Goal: Task Accomplishment & Management: Complete application form

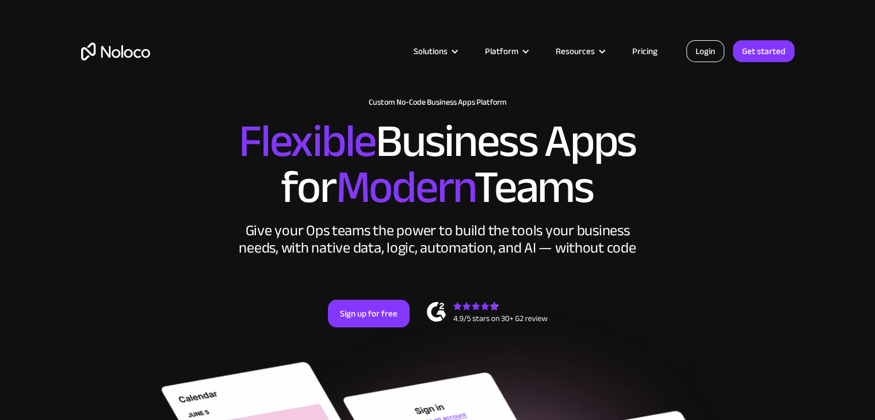
click at [705, 53] on link "Login" at bounding box center [705, 51] width 38 height 22
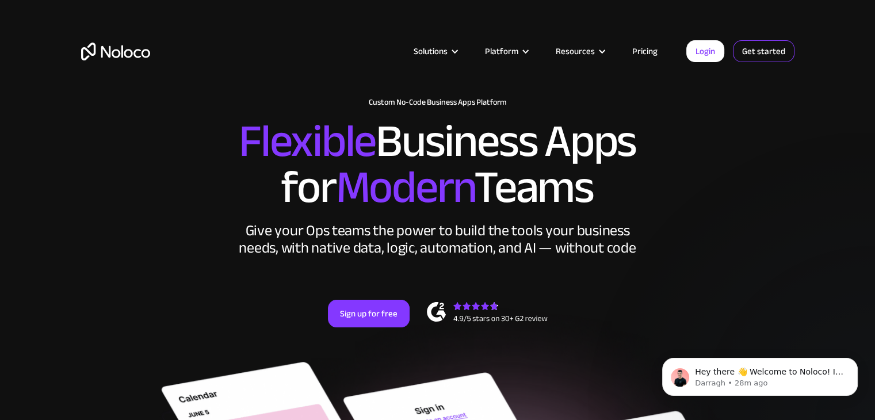
click at [769, 54] on link "Get started" at bounding box center [764, 51] width 62 height 22
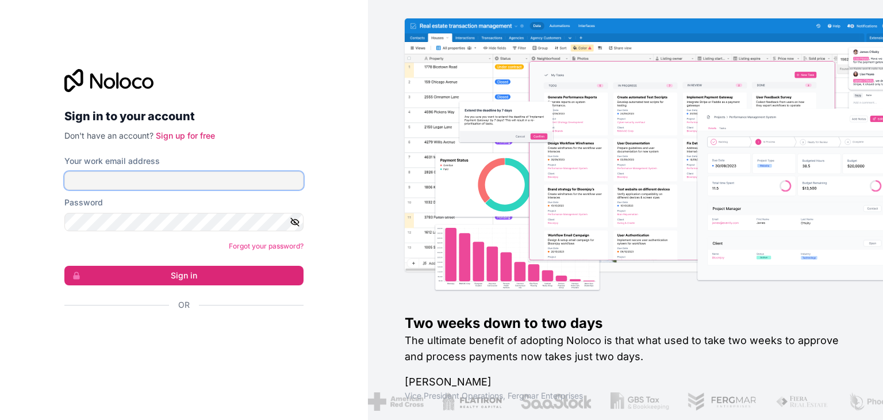
click at [207, 182] on input "Your work email address" at bounding box center [183, 180] width 239 height 18
type input "s"
type input "[EMAIL_ADDRESS][DOMAIN_NAME]"
click at [294, 225] on icon "button" at bounding box center [295, 222] width 10 height 10
click at [168, 137] on link "Sign up for free" at bounding box center [185, 136] width 59 height 10
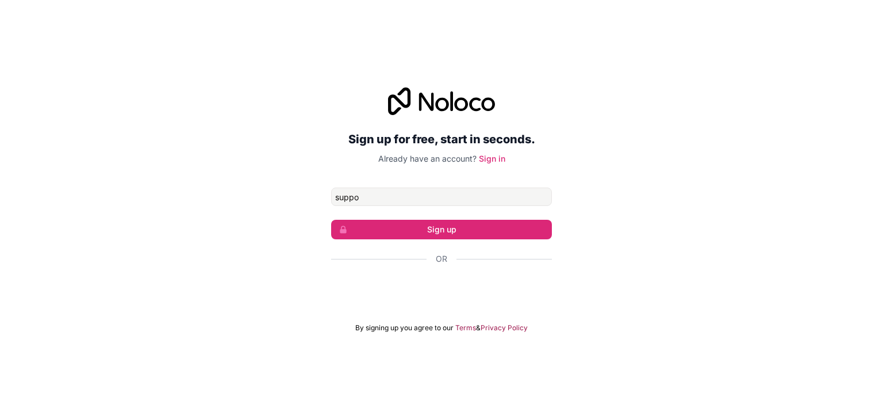
type input "[EMAIL_ADDRESS][DOMAIN_NAME]"
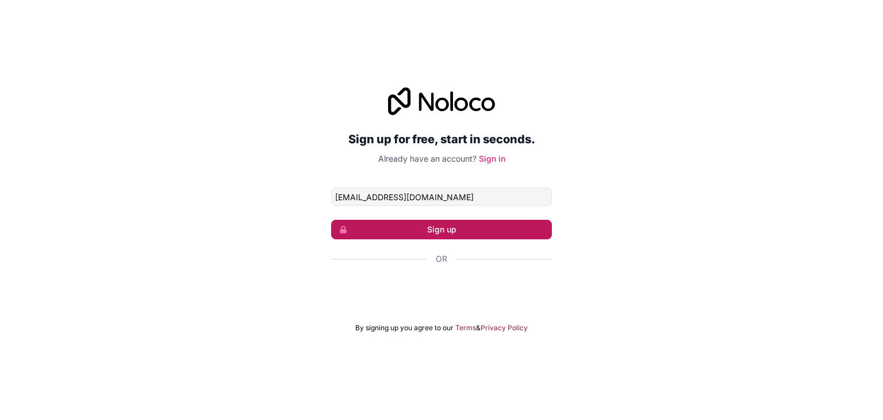
click at [474, 232] on button "Sign up" at bounding box center [441, 230] width 221 height 20
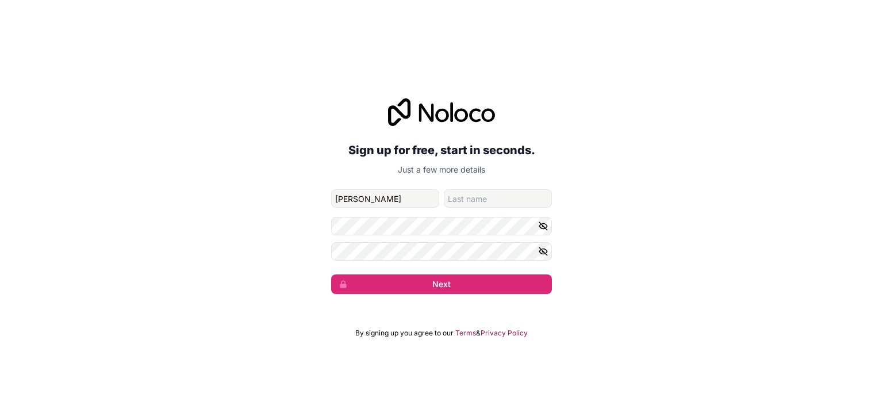
type input "[PERSON_NAME]"
click at [503, 194] on input "NG" at bounding box center [498, 198] width 108 height 18
click at [503, 194] on input "[PERSON_NAME]" at bounding box center [498, 198] width 108 height 18
type input "[PERSON_NAME]"
click at [544, 223] on icon "button" at bounding box center [544, 225] width 8 height 5
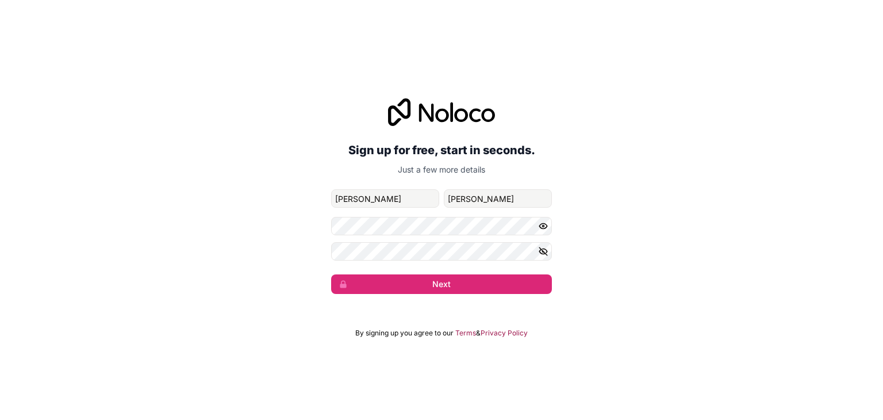
click at [541, 251] on icon "button" at bounding box center [543, 251] width 10 height 10
click at [480, 284] on button "Next" at bounding box center [441, 284] width 221 height 20
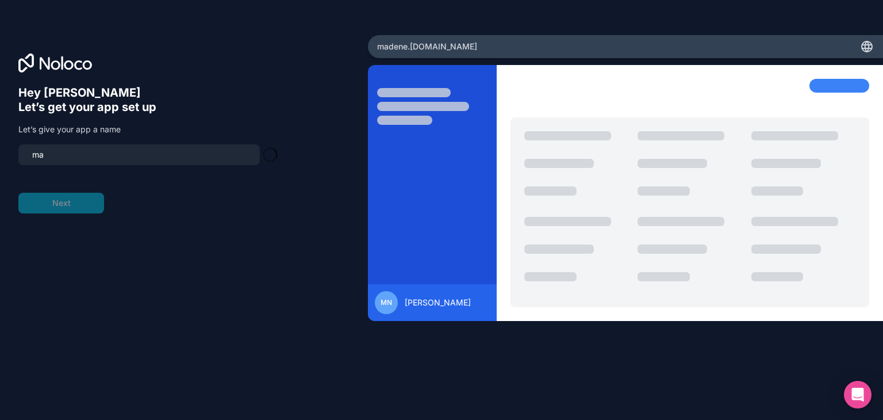
type input "m"
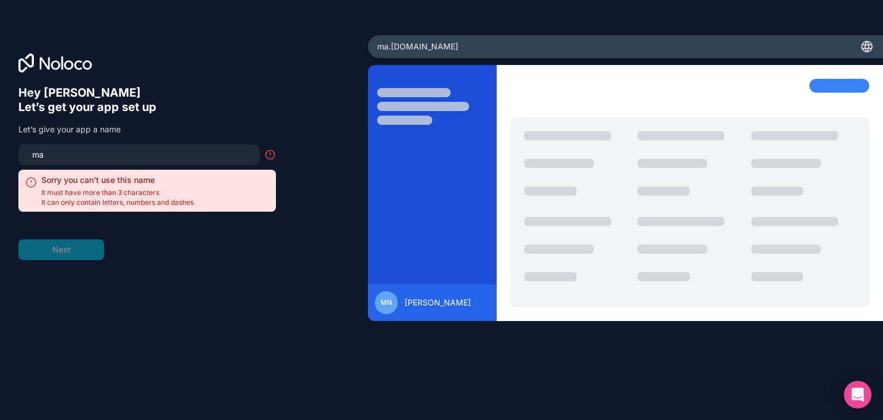
type input "m"
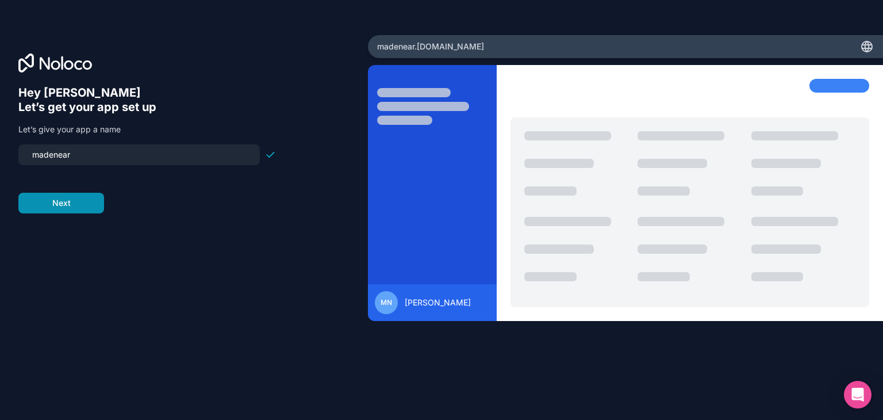
type input "madenear"
click at [78, 205] on button "Next" at bounding box center [61, 203] width 86 height 21
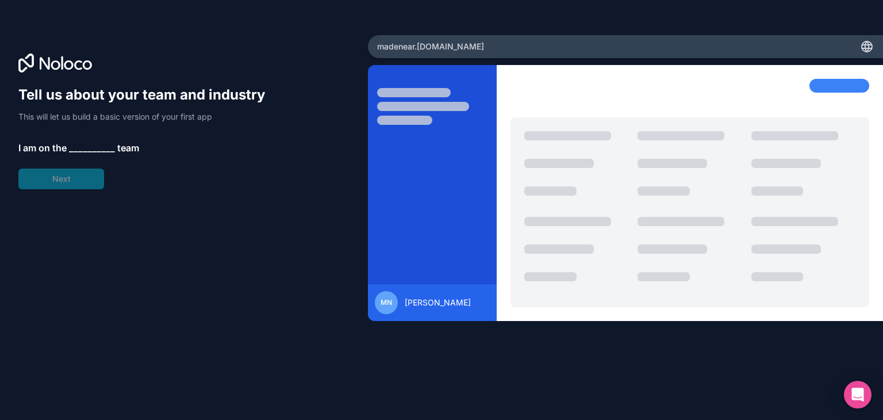
click at [87, 143] on span "__________" at bounding box center [92, 148] width 46 height 14
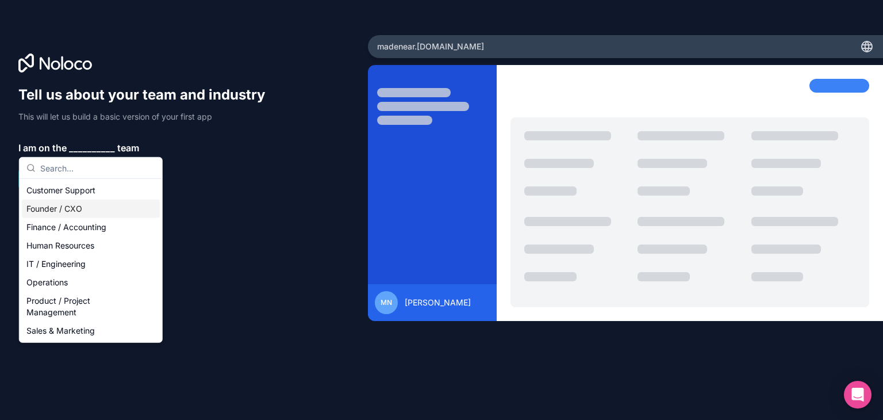
click at [67, 209] on div "Founder / CXO" at bounding box center [91, 209] width 138 height 18
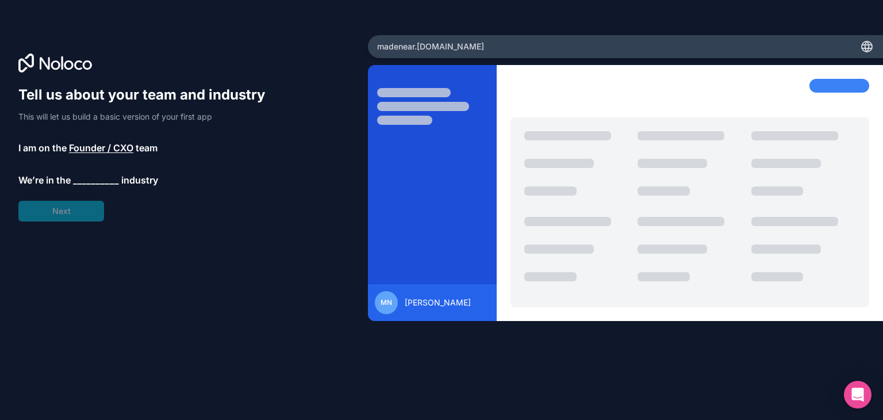
click at [79, 182] on span "__________" at bounding box center [96, 180] width 46 height 14
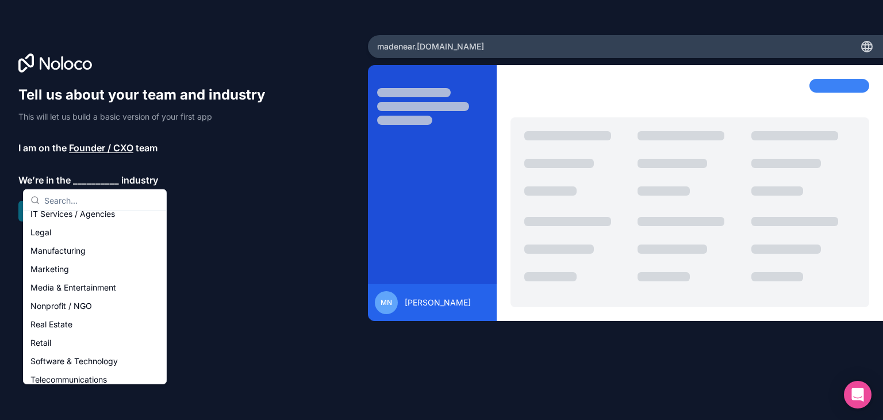
scroll to position [237, 0]
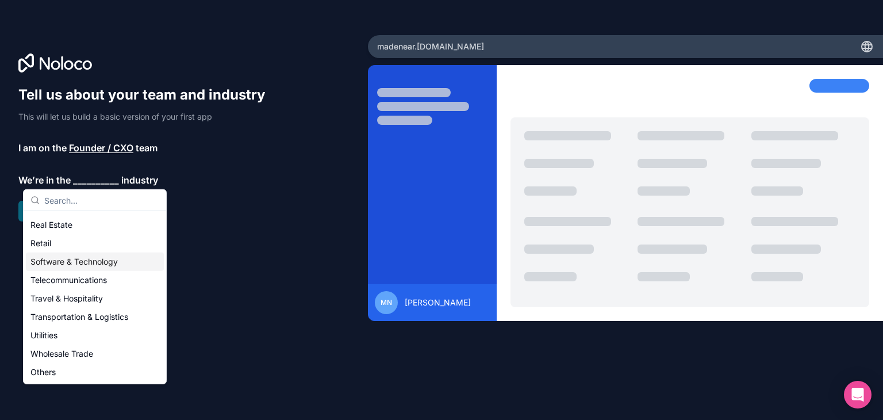
click at [72, 269] on div "Software & Technology" at bounding box center [95, 262] width 138 height 18
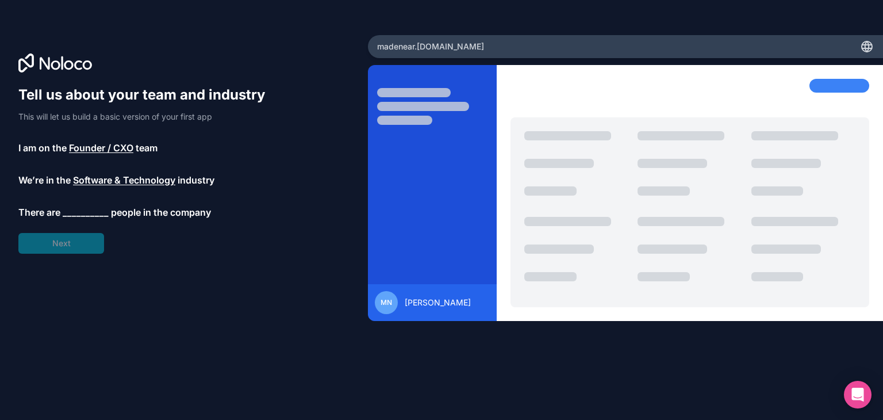
click at [87, 208] on span "__________" at bounding box center [86, 212] width 46 height 14
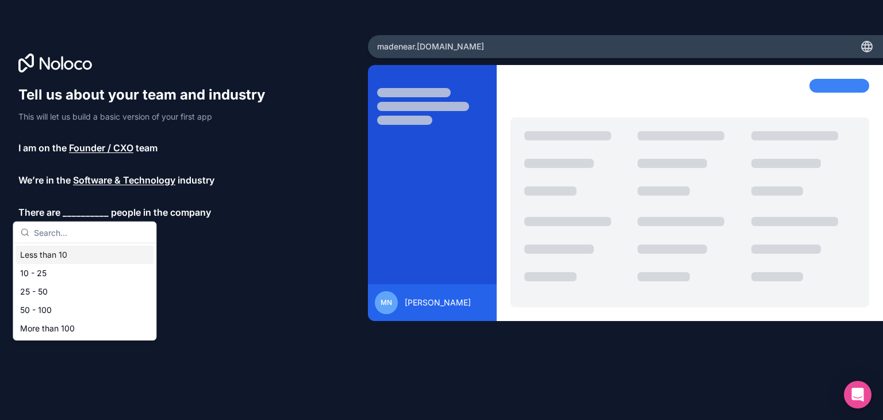
click at [71, 251] on div "Less than 10" at bounding box center [85, 255] width 138 height 18
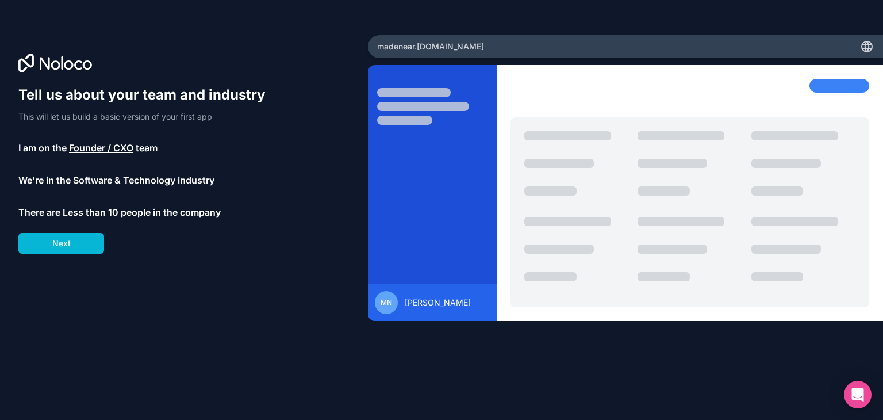
click at [165, 180] on span "Software & Technology" at bounding box center [124, 180] width 102 height 14
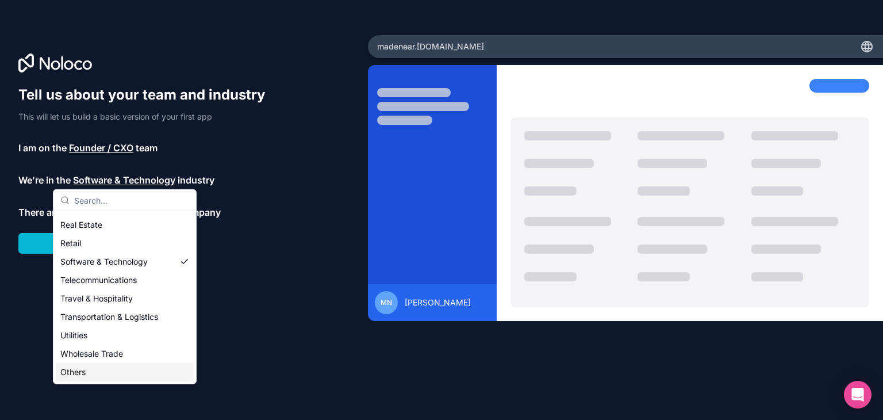
click at [132, 369] on div "Others" at bounding box center [125, 372] width 138 height 18
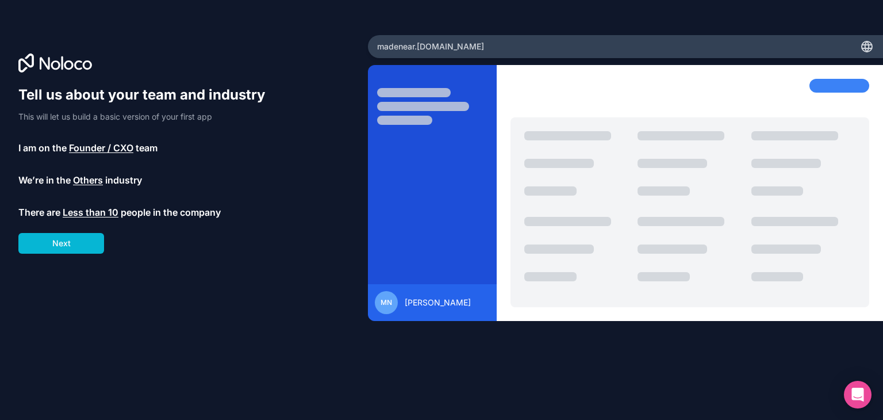
click at [94, 175] on span "Others" at bounding box center [88, 180] width 30 height 14
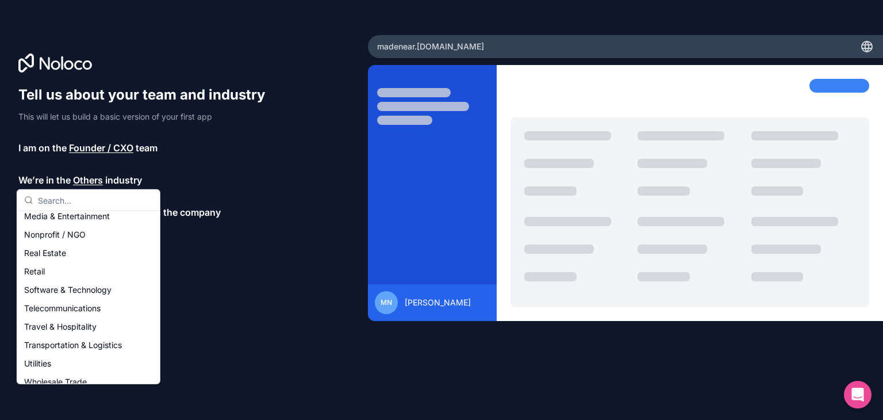
scroll to position [212, 0]
click at [101, 278] on div "Software & Technology" at bounding box center [89, 287] width 138 height 18
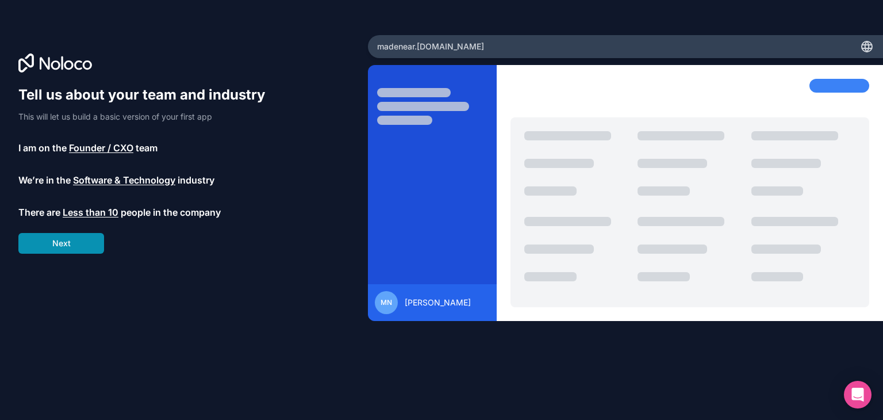
click at [79, 251] on button "Next" at bounding box center [61, 243] width 86 height 21
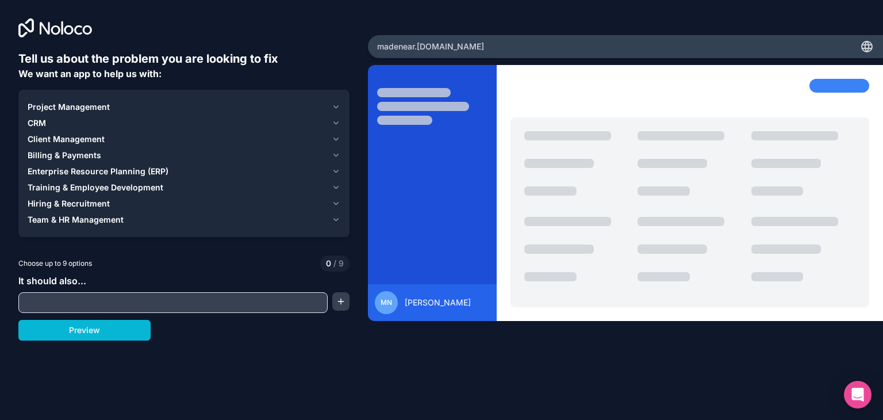
click at [94, 301] on input "text" at bounding box center [173, 302] width 304 height 16
click at [342, 303] on button "button" at bounding box center [340, 301] width 17 height 18
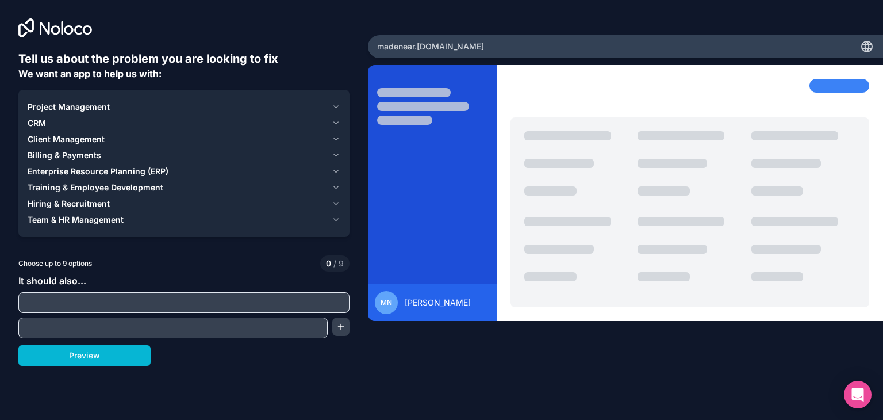
click at [302, 330] on input "text" at bounding box center [173, 328] width 304 height 16
click at [336, 136] on icon "button" at bounding box center [336, 139] width 9 height 9
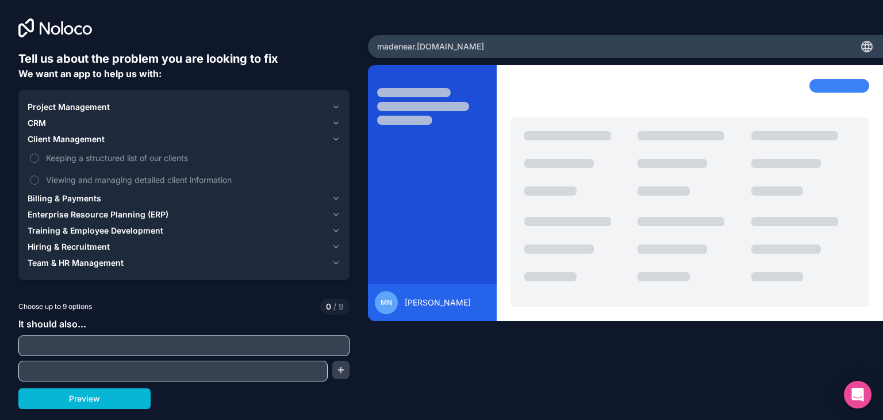
click at [146, 111] on div "Project Management" at bounding box center [178, 107] width 300 height 12
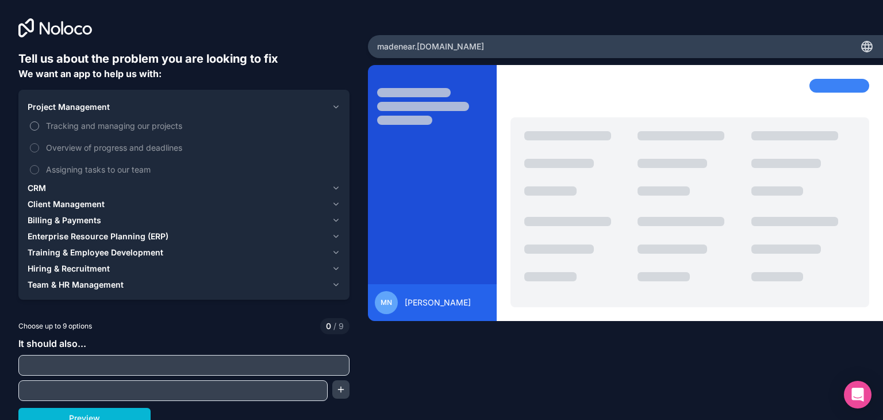
click at [40, 125] on label "Tracking and managing our projects" at bounding box center [184, 125] width 313 height 21
click at [39, 125] on button "Tracking and managing our projects" at bounding box center [34, 125] width 9 height 9
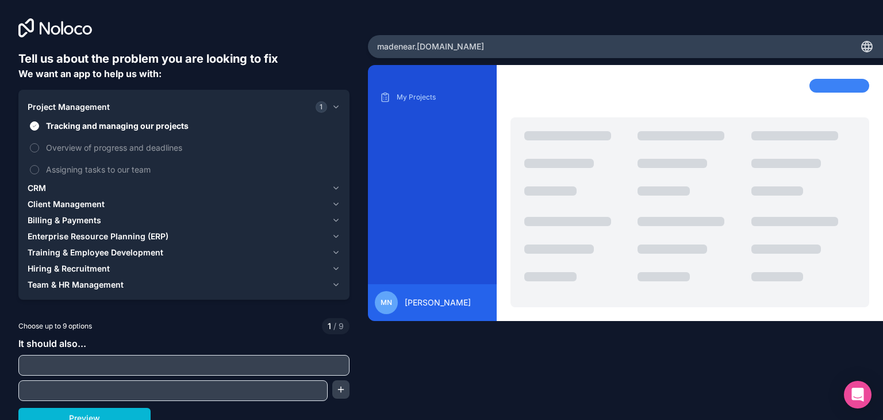
click at [333, 100] on button "Project Management 1" at bounding box center [184, 107] width 313 height 16
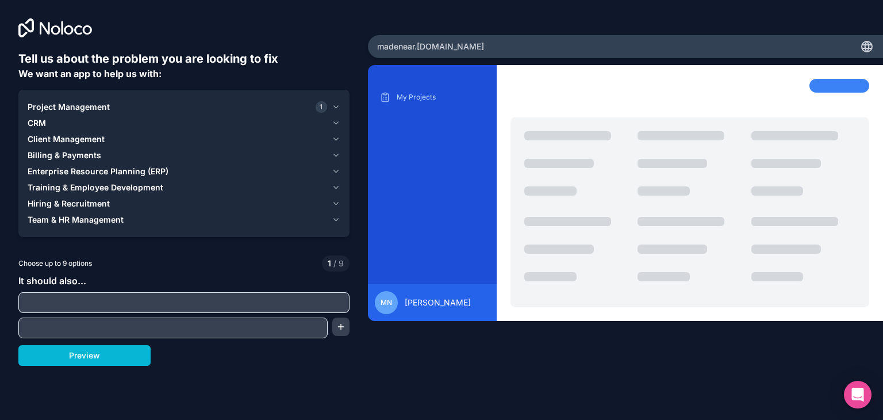
click at [119, 118] on div "CRM" at bounding box center [178, 123] width 300 height 12
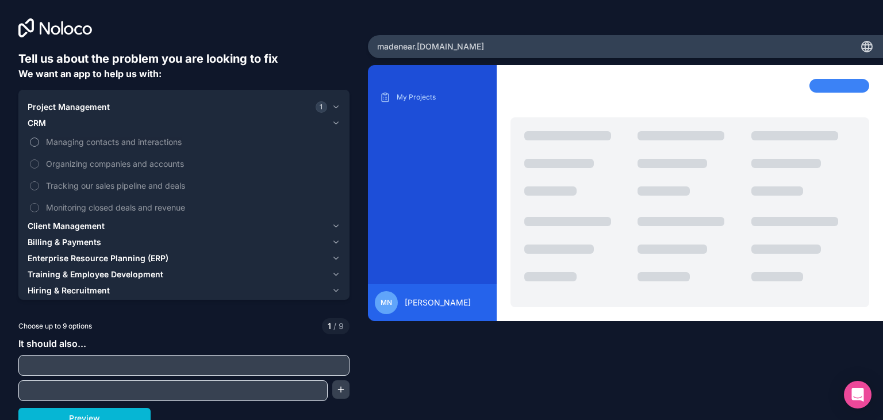
click at [39, 141] on button "Managing contacts and interactions" at bounding box center [34, 141] width 9 height 9
click at [39, 163] on button "Organizing companies and accounts" at bounding box center [34, 163] width 9 height 9
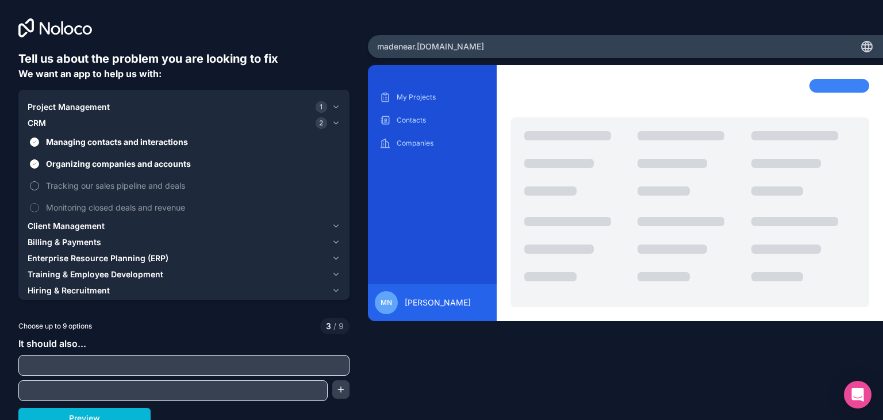
click at [37, 188] on button "Tracking our sales pipeline and deals" at bounding box center [34, 185] width 9 height 9
click at [37, 205] on button "Monitoring closed deals and revenue" at bounding box center [34, 207] width 9 height 9
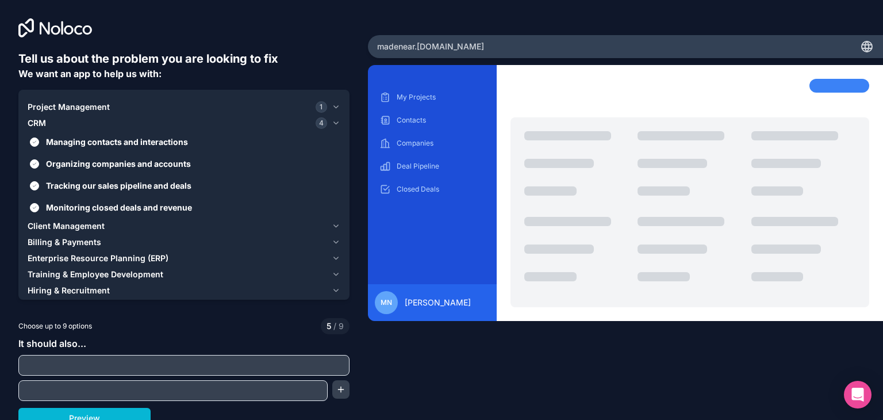
click at [58, 228] on span "Client Management" at bounding box center [66, 226] width 77 height 12
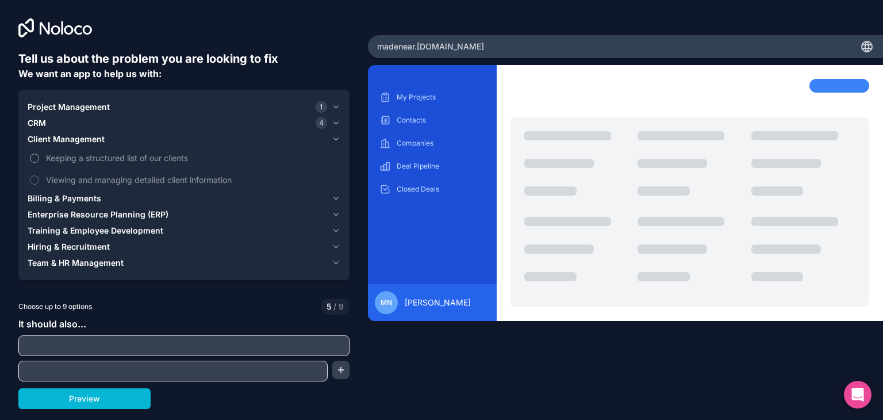
click at [35, 159] on button "Keeping a structured list of our clients" at bounding box center [34, 158] width 9 height 9
click at [87, 120] on div "CRM 4" at bounding box center [178, 123] width 300 height 12
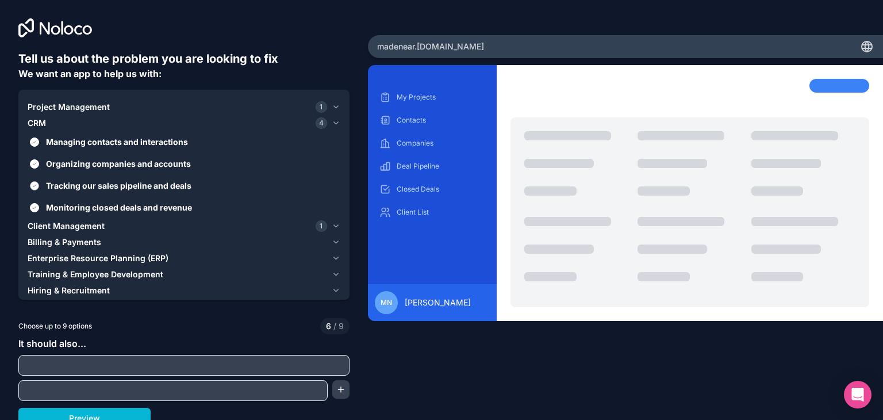
click at [35, 185] on button "Tracking our sales pipeline and deals" at bounding box center [34, 185] width 9 height 9
click at [32, 205] on button "Monitoring closed deals and revenue" at bounding box center [34, 207] width 9 height 9
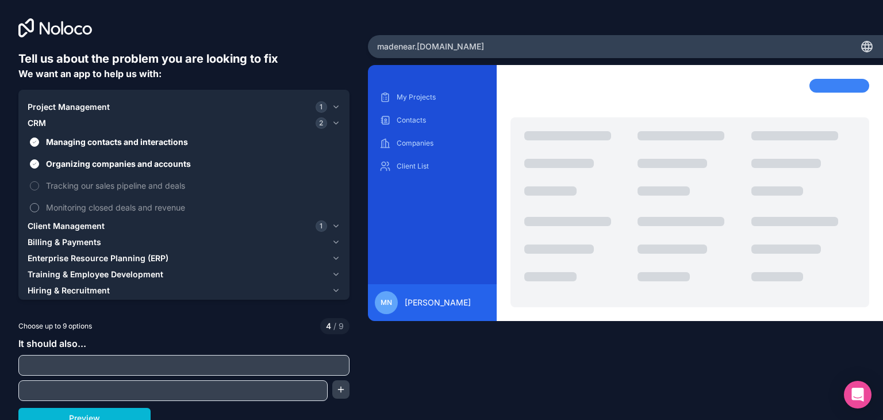
click at [32, 205] on button "Monitoring closed deals and revenue" at bounding box center [34, 207] width 9 height 9
click at [91, 123] on div "CRM 3" at bounding box center [178, 123] width 300 height 12
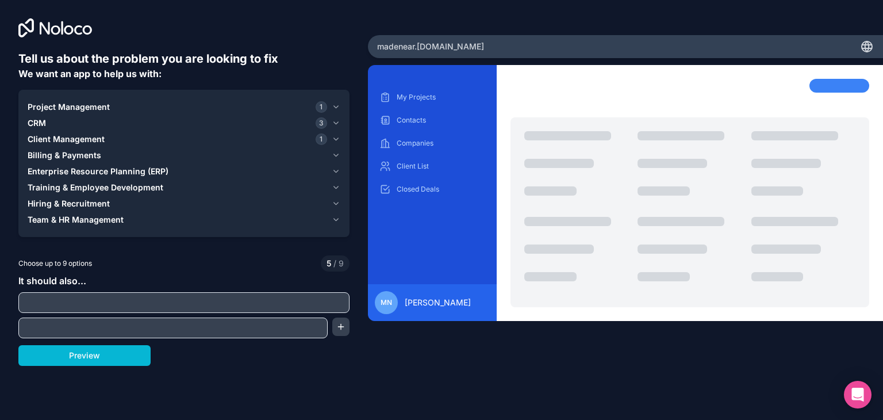
click at [58, 189] on span "Training & Employee Development" at bounding box center [96, 188] width 136 height 12
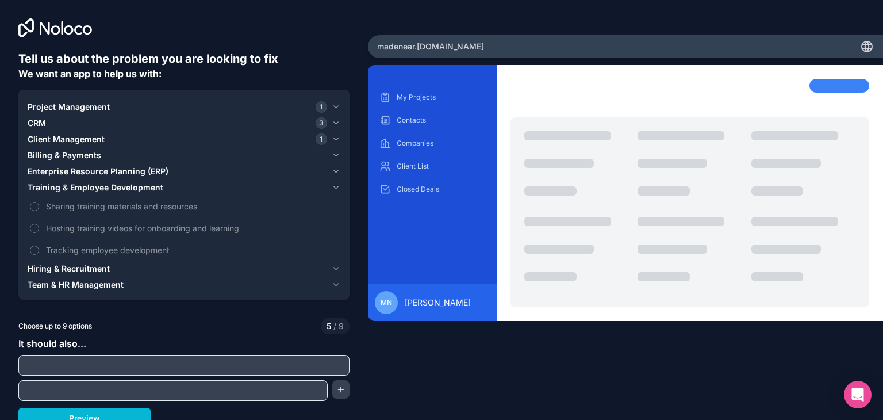
click at [58, 189] on span "Training & Employee Development" at bounding box center [96, 188] width 136 height 12
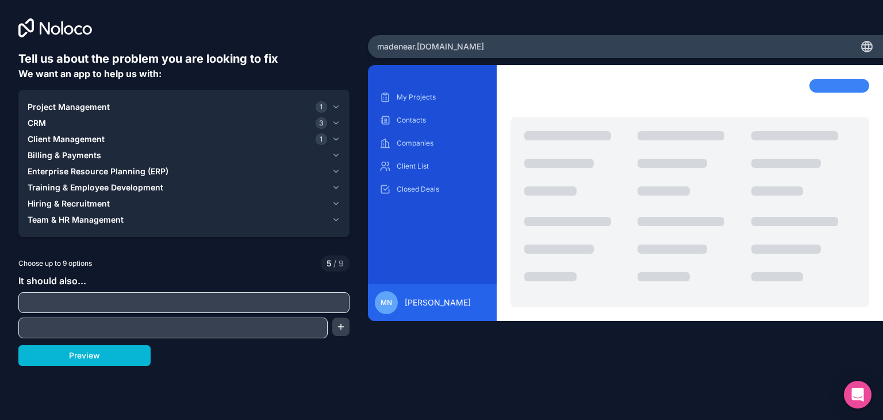
click at [58, 206] on span "Hiring & Recruitment" at bounding box center [69, 204] width 82 height 12
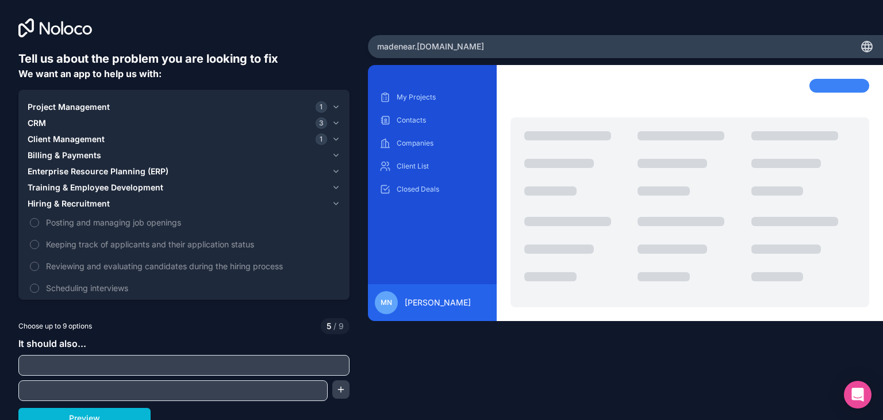
click at [58, 206] on span "Hiring & Recruitment" at bounding box center [69, 204] width 82 height 12
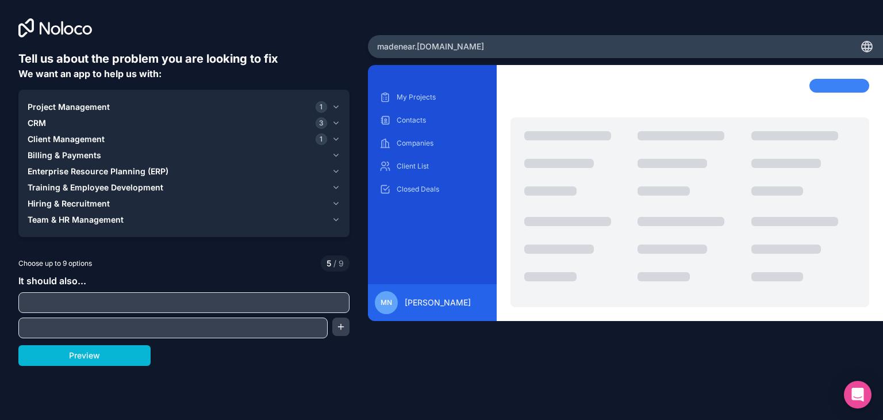
click at [58, 220] on span "Team & HR Management" at bounding box center [76, 220] width 96 height 12
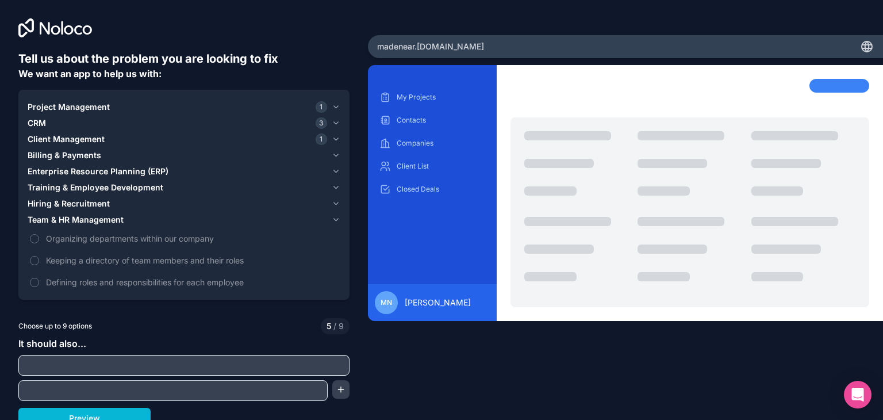
click at [58, 220] on span "Team & HR Management" at bounding box center [76, 220] width 96 height 12
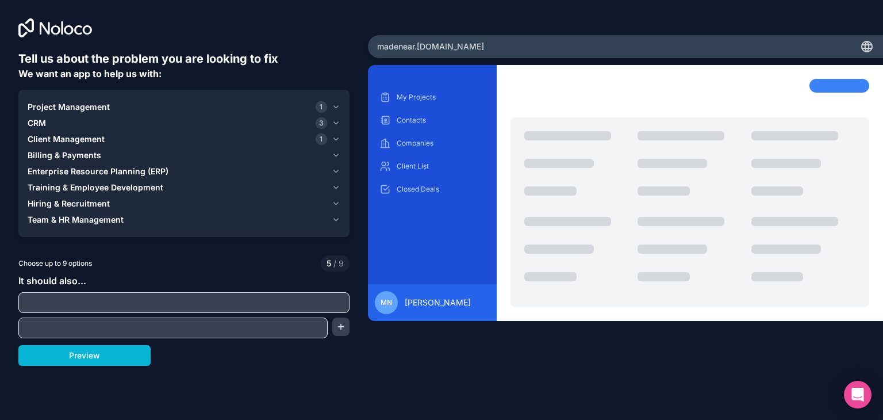
click at [74, 170] on span "Enterprise Resource Planning (ERP)" at bounding box center [98, 172] width 141 height 12
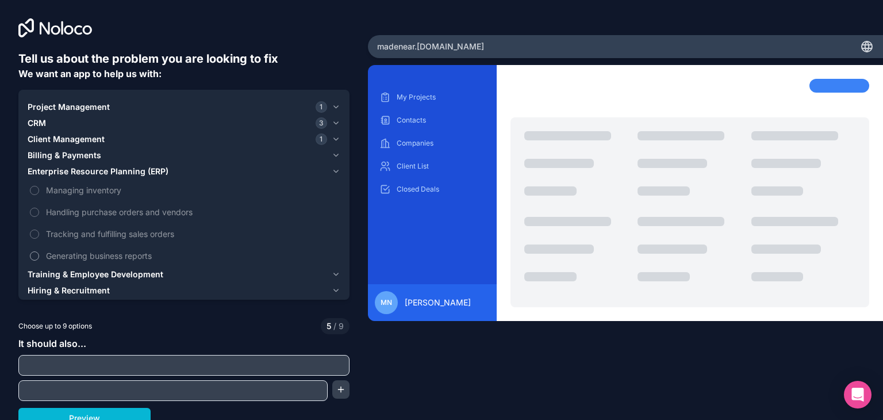
click at [41, 251] on label "Generating business reports" at bounding box center [184, 255] width 313 height 21
click at [39, 251] on button "Generating business reports" at bounding box center [34, 255] width 9 height 9
click at [33, 256] on button "Generating business reports" at bounding box center [34, 255] width 9 height 9
click at [89, 165] on button "Enterprise Resource Planning (ERP)" at bounding box center [184, 171] width 313 height 16
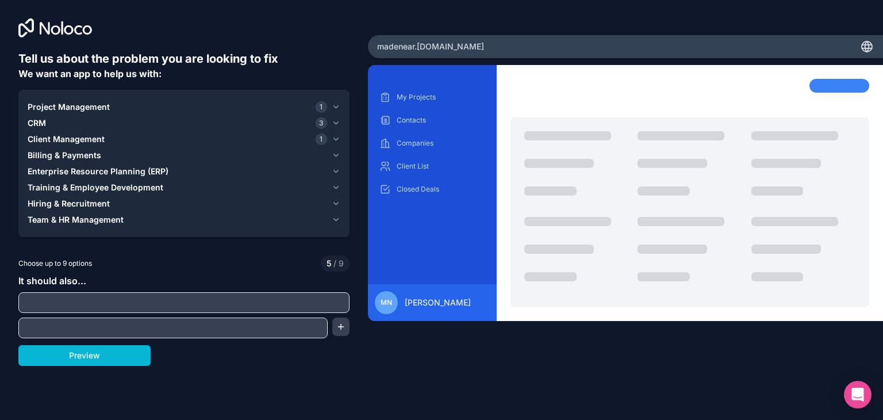
click at [95, 156] on span "Billing & Payments" at bounding box center [65, 156] width 74 height 12
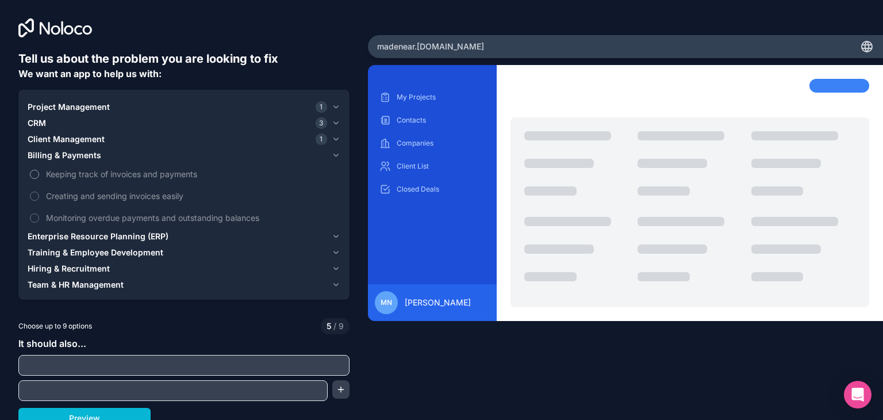
click at [33, 173] on button "Keeping track of invoices and payments" at bounding box center [34, 174] width 9 height 9
click at [33, 192] on button "Creating and sending invoices easily" at bounding box center [34, 196] width 9 height 9
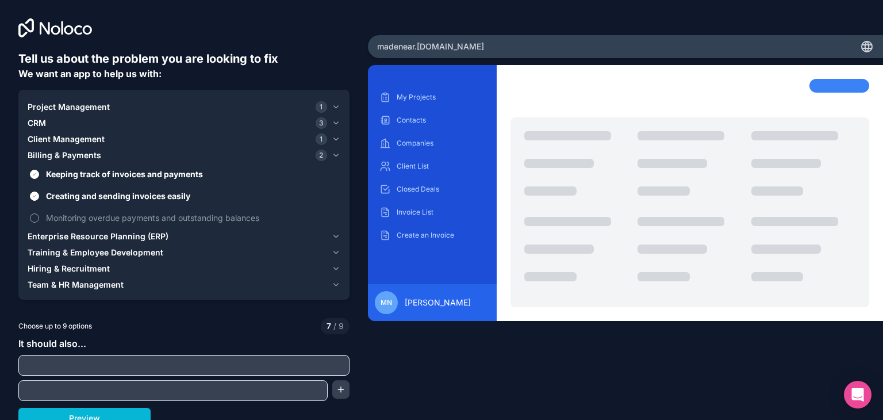
click at [33, 214] on button "Monitoring overdue payments and outstanding balances" at bounding box center [34, 217] width 9 height 9
click at [138, 150] on div "Billing & Payments 3" at bounding box center [178, 156] width 300 height 12
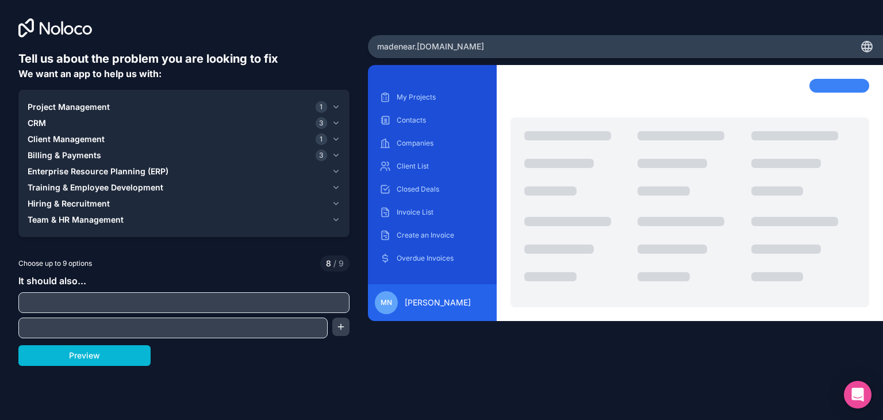
click at [138, 150] on div "Billing & Payments 3" at bounding box center [178, 156] width 300 height 12
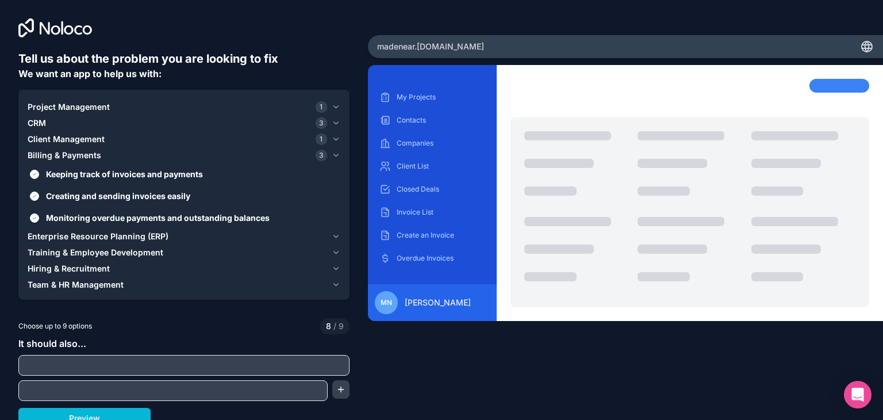
click at [83, 141] on span "Client Management" at bounding box center [66, 139] width 77 height 12
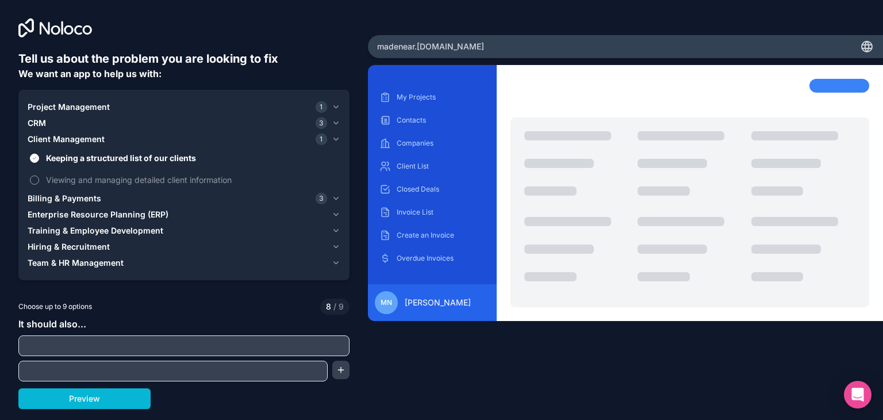
click at [76, 180] on span "Viewing and managing detailed client information" at bounding box center [192, 180] width 292 height 12
click at [39, 180] on button "Viewing and managing detailed client information" at bounding box center [34, 179] width 9 height 9
click at [82, 119] on div "CRM 3" at bounding box center [178, 123] width 300 height 12
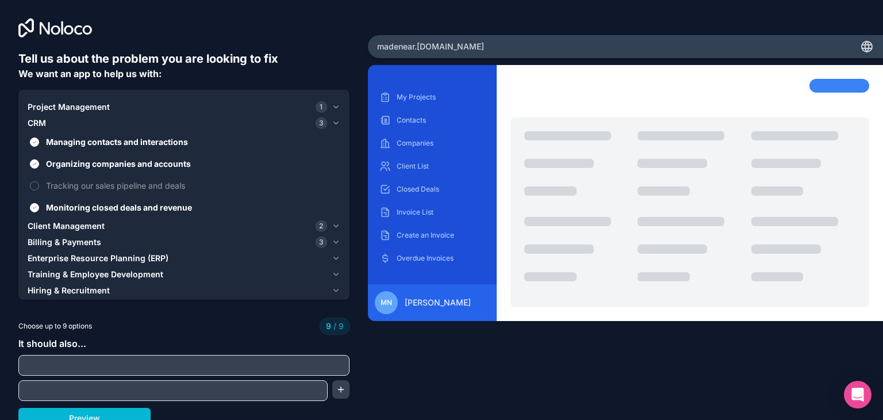
click at [83, 106] on span "Project Management" at bounding box center [69, 107] width 82 height 12
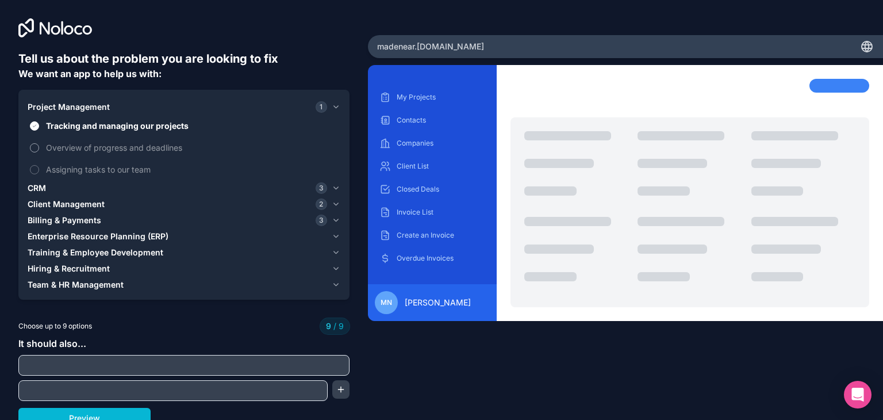
click at [79, 142] on span "Overview of progress and deadlines" at bounding box center [192, 147] width 292 height 12
click at [33, 141] on label "Overview of progress and deadlines" at bounding box center [184, 147] width 313 height 21
click at [182, 193] on div "CRM 3" at bounding box center [178, 188] width 300 height 12
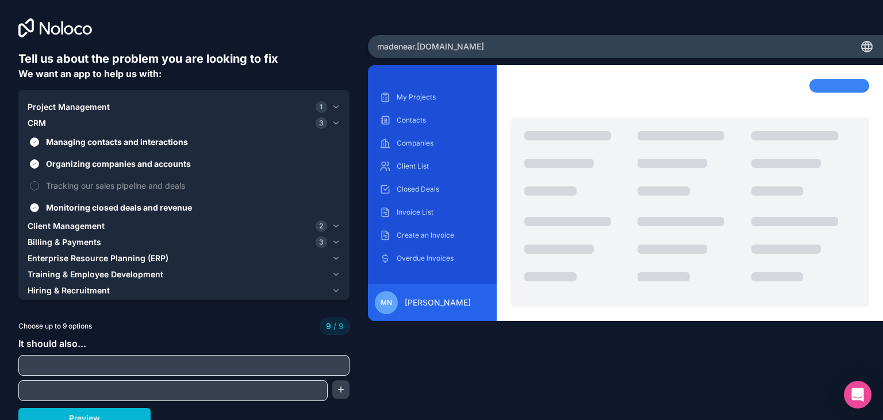
click at [33, 211] on button "Monitoring closed deals and revenue" at bounding box center [34, 207] width 9 height 9
click at [34, 164] on button "Organizing companies and accounts" at bounding box center [34, 163] width 9 height 9
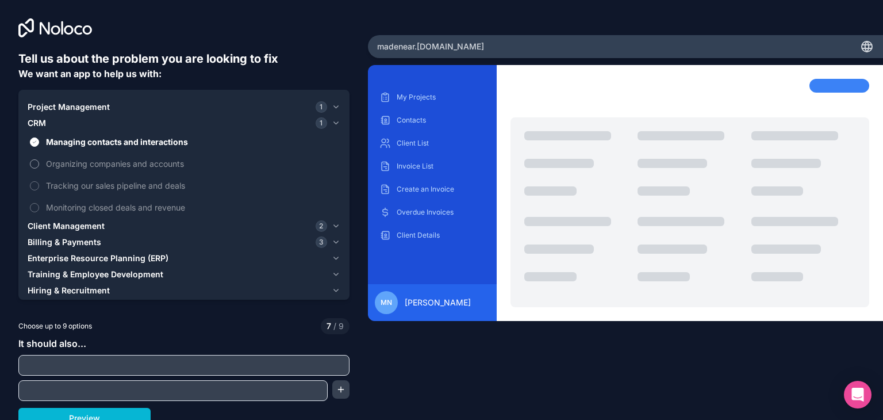
click at [34, 164] on button "Organizing companies and accounts" at bounding box center [34, 163] width 9 height 9
click at [63, 125] on div "CRM 2" at bounding box center [178, 123] width 300 height 12
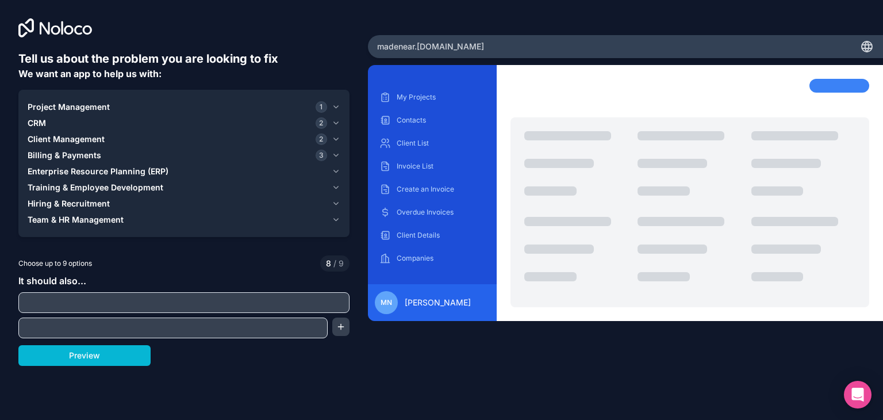
click at [87, 101] on span "Project Management" at bounding box center [69, 107] width 82 height 12
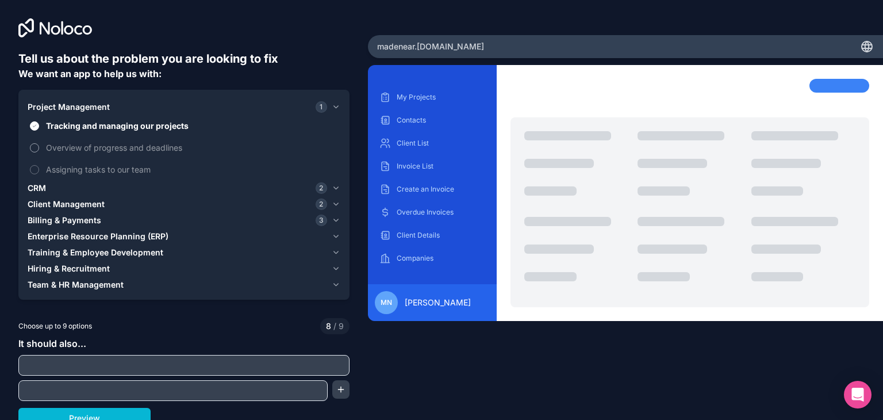
click at [81, 150] on span "Overview of progress and deadlines" at bounding box center [192, 147] width 292 height 12
click at [39, 150] on button "Overview of progress and deadlines" at bounding box center [34, 147] width 9 height 9
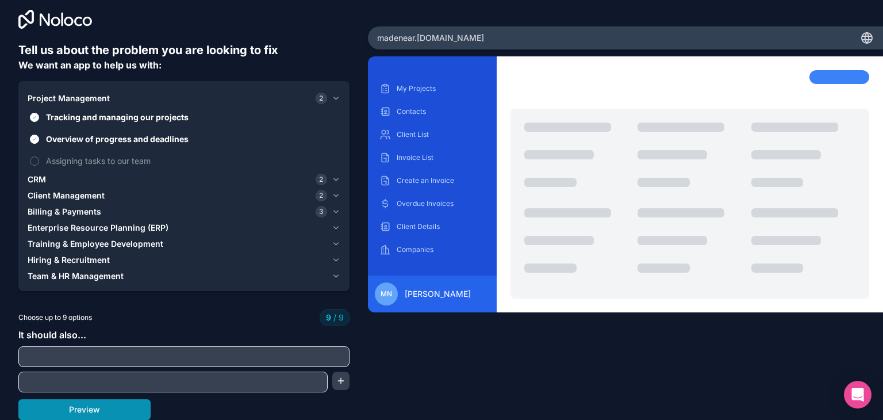
click at [66, 409] on button "Preview" at bounding box center [84, 409] width 132 height 21
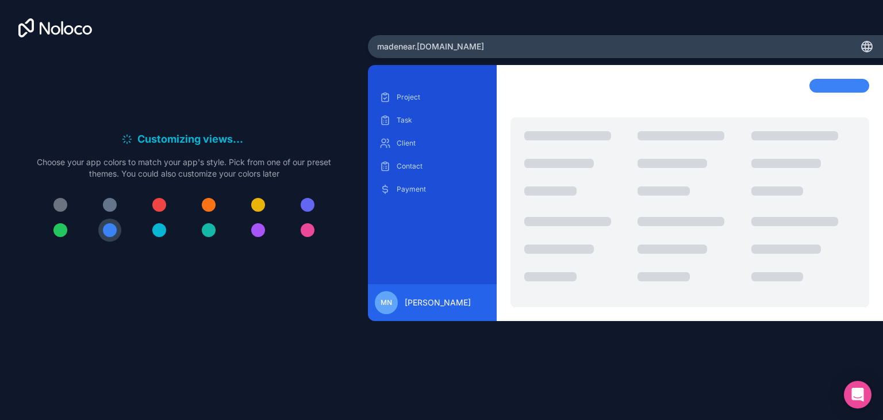
click at [51, 28] on icon at bounding box center [55, 27] width 74 height 19
click at [110, 208] on div at bounding box center [110, 205] width 14 height 14
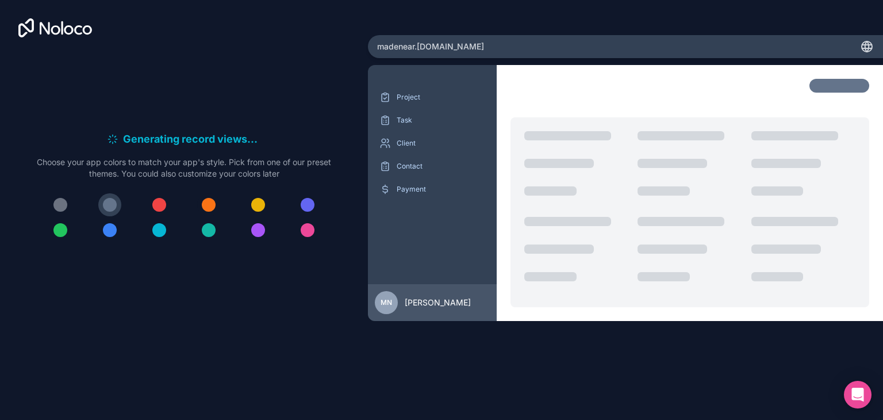
click at [215, 202] on div at bounding box center [209, 205] width 14 height 14
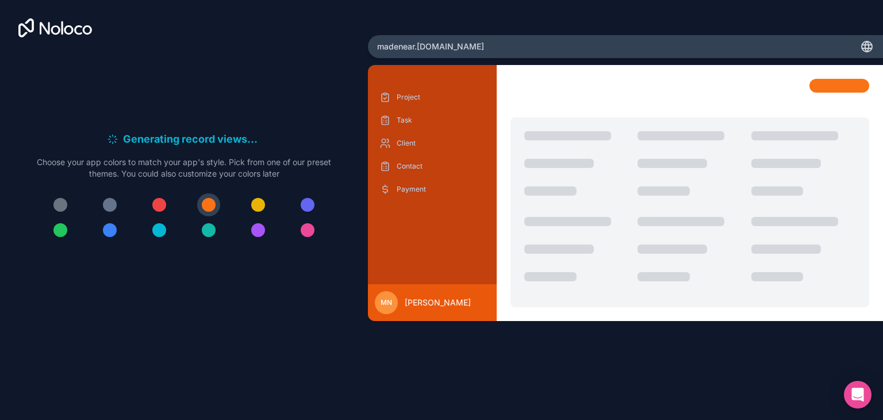
click at [249, 203] on button at bounding box center [258, 204] width 23 height 23
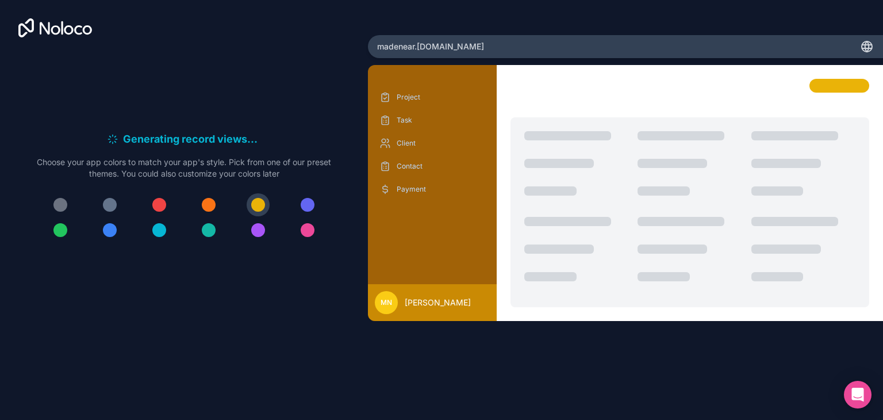
click at [298, 320] on div "Generating record views . . . Meanwhile, let's personalize it! Choose your app …" at bounding box center [183, 191] width 331 height 281
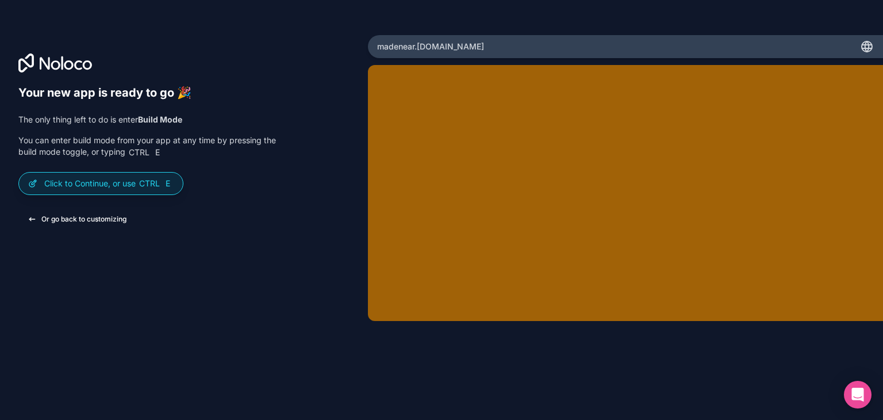
click at [81, 227] on button "Or go back to customizing" at bounding box center [76, 219] width 117 height 21
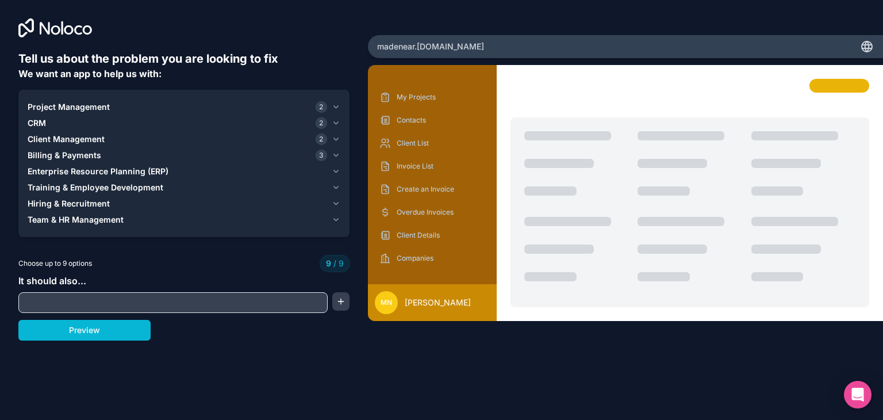
click at [64, 19] on icon at bounding box center [55, 27] width 74 height 19
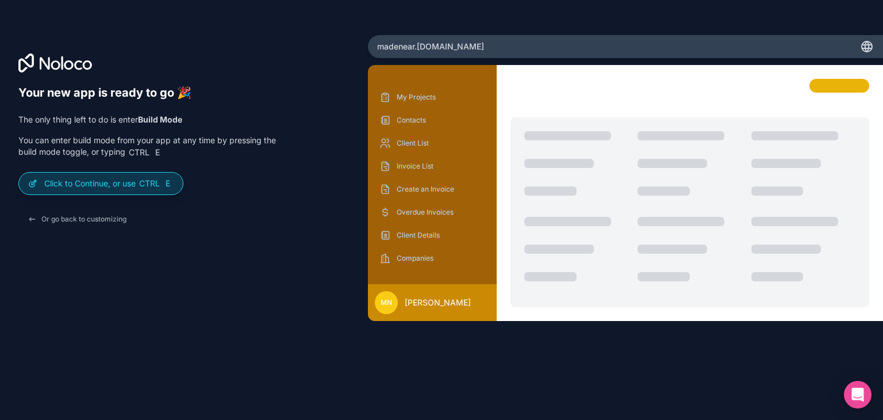
click at [154, 182] on span "Ctrl" at bounding box center [149, 183] width 23 height 10
